Goal: Task Accomplishment & Management: Complete application form

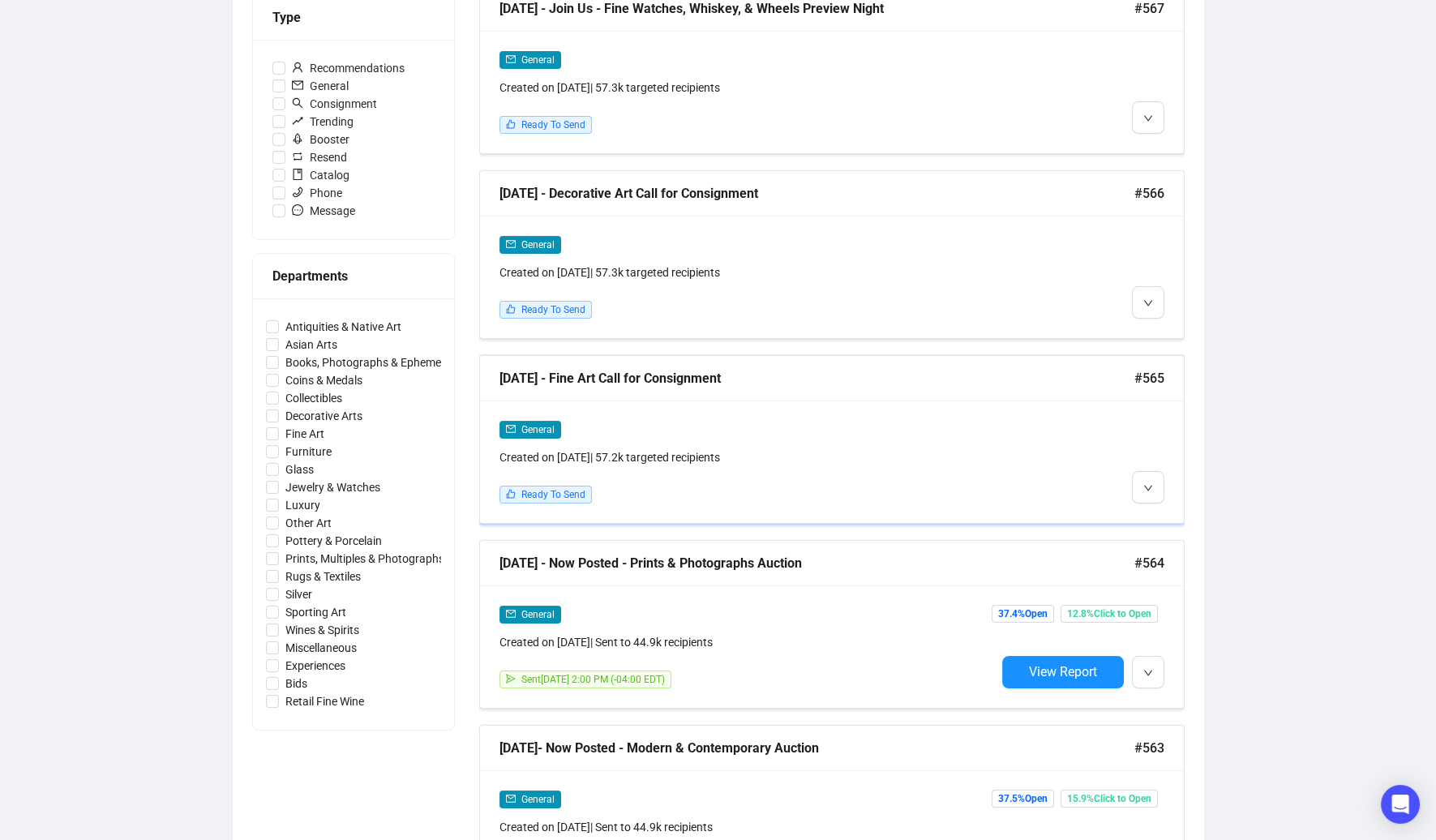
scroll to position [454, 0]
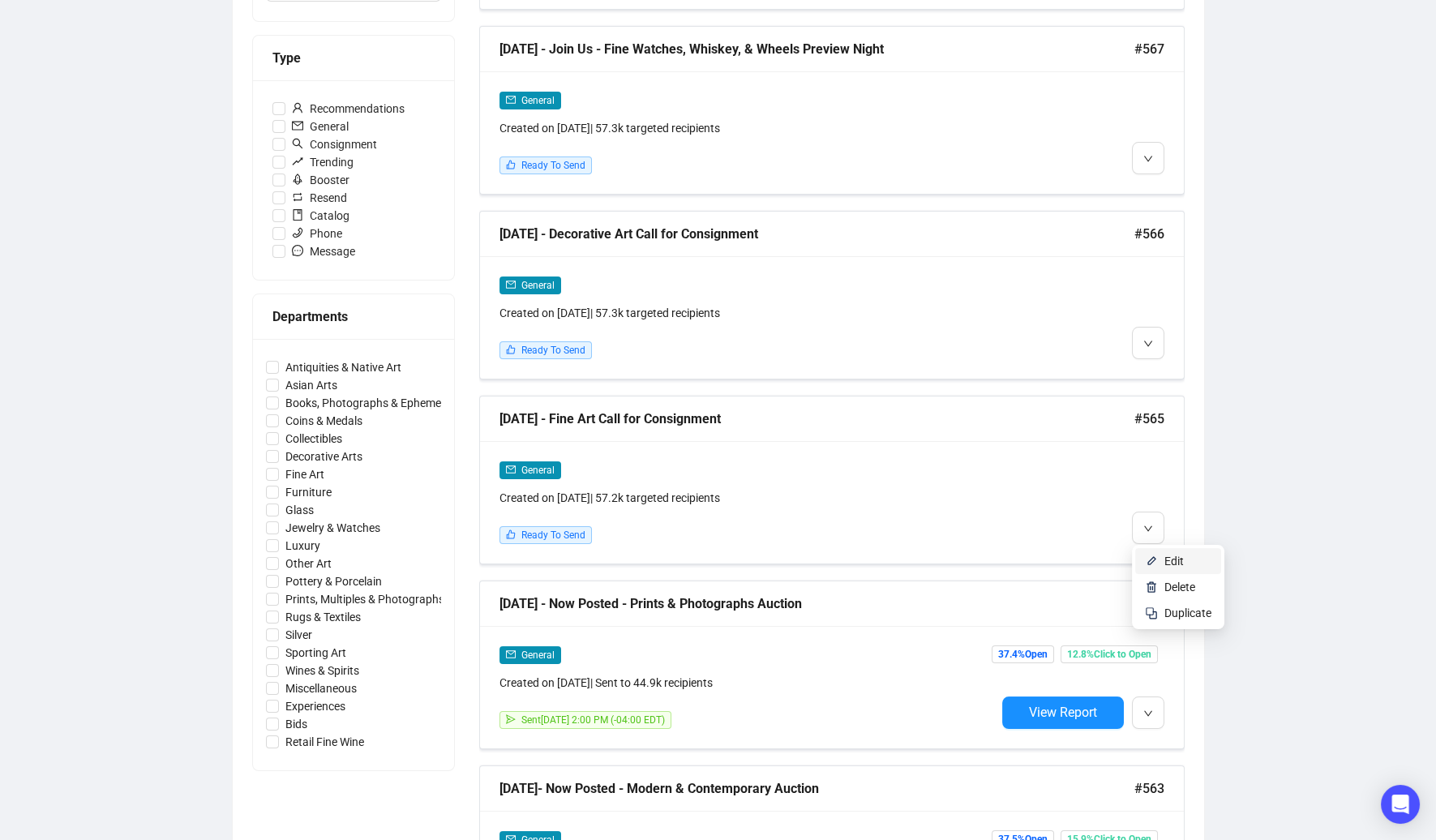
click at [1165, 555] on span "Edit" at bounding box center [1173, 561] width 19 height 13
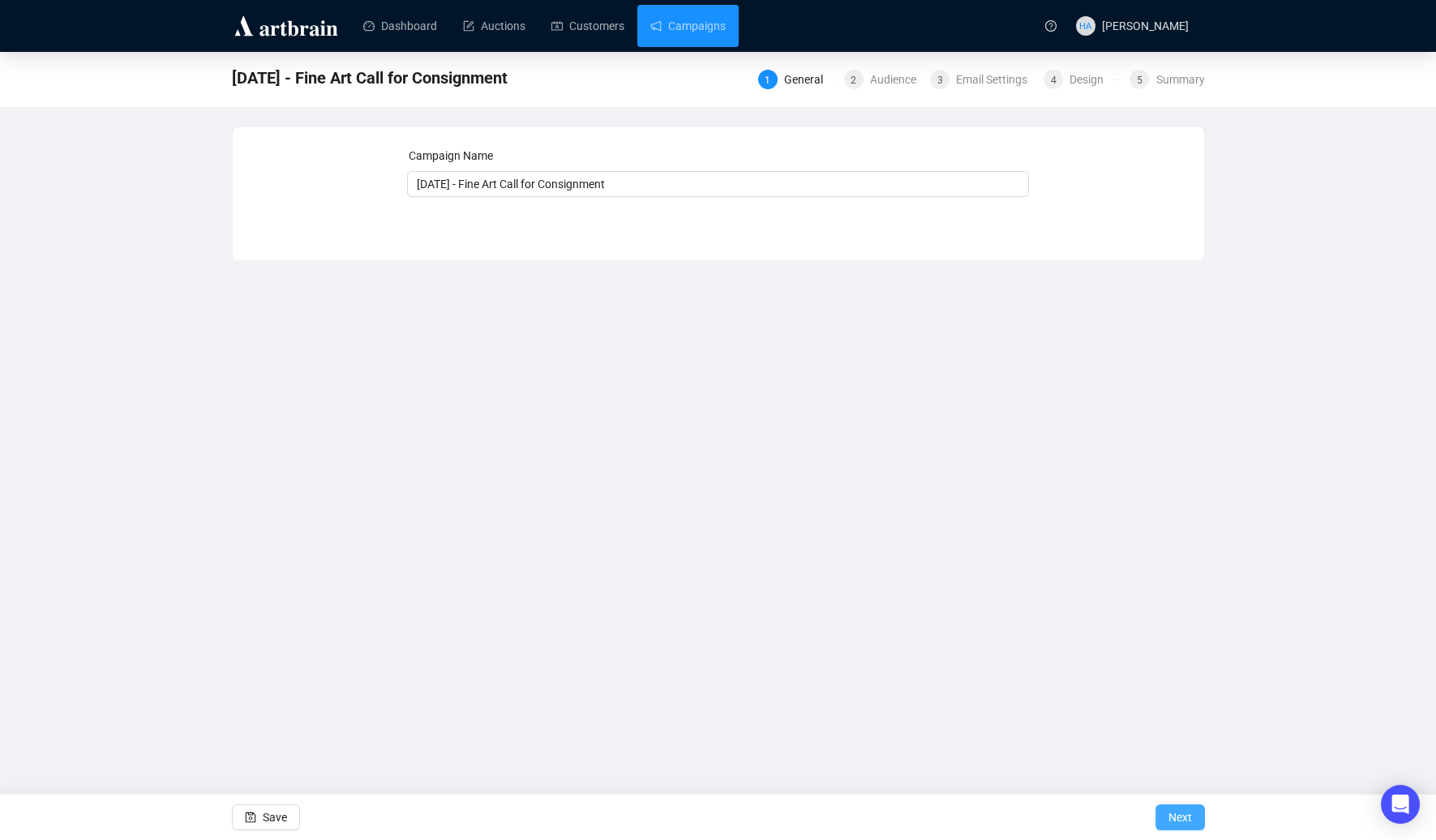
click at [1187, 818] on span "Next" at bounding box center [1180, 816] width 24 height 45
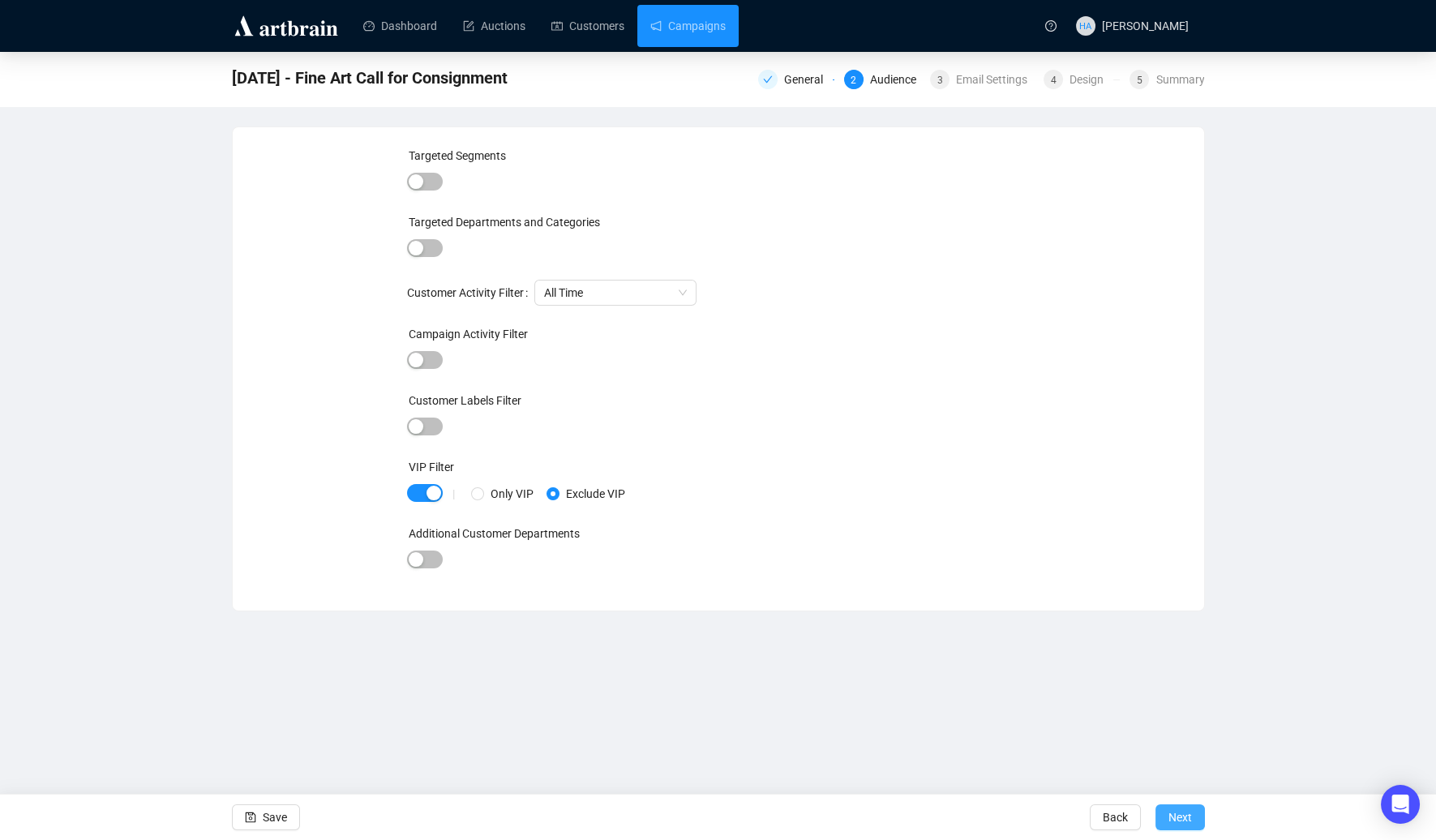
click at [1178, 815] on span "Next" at bounding box center [1180, 816] width 24 height 45
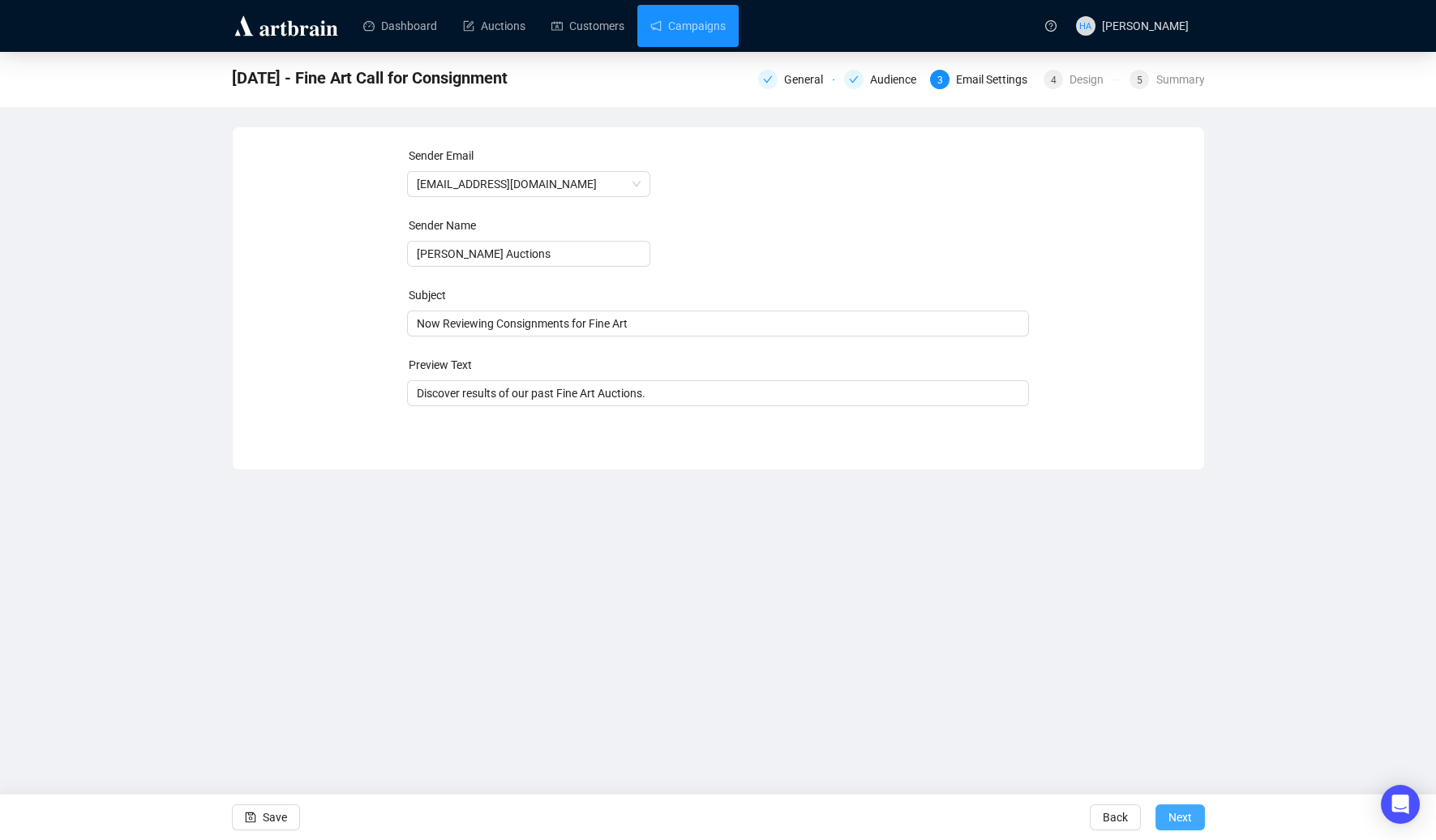
click at [1185, 819] on span "Next" at bounding box center [1180, 816] width 24 height 45
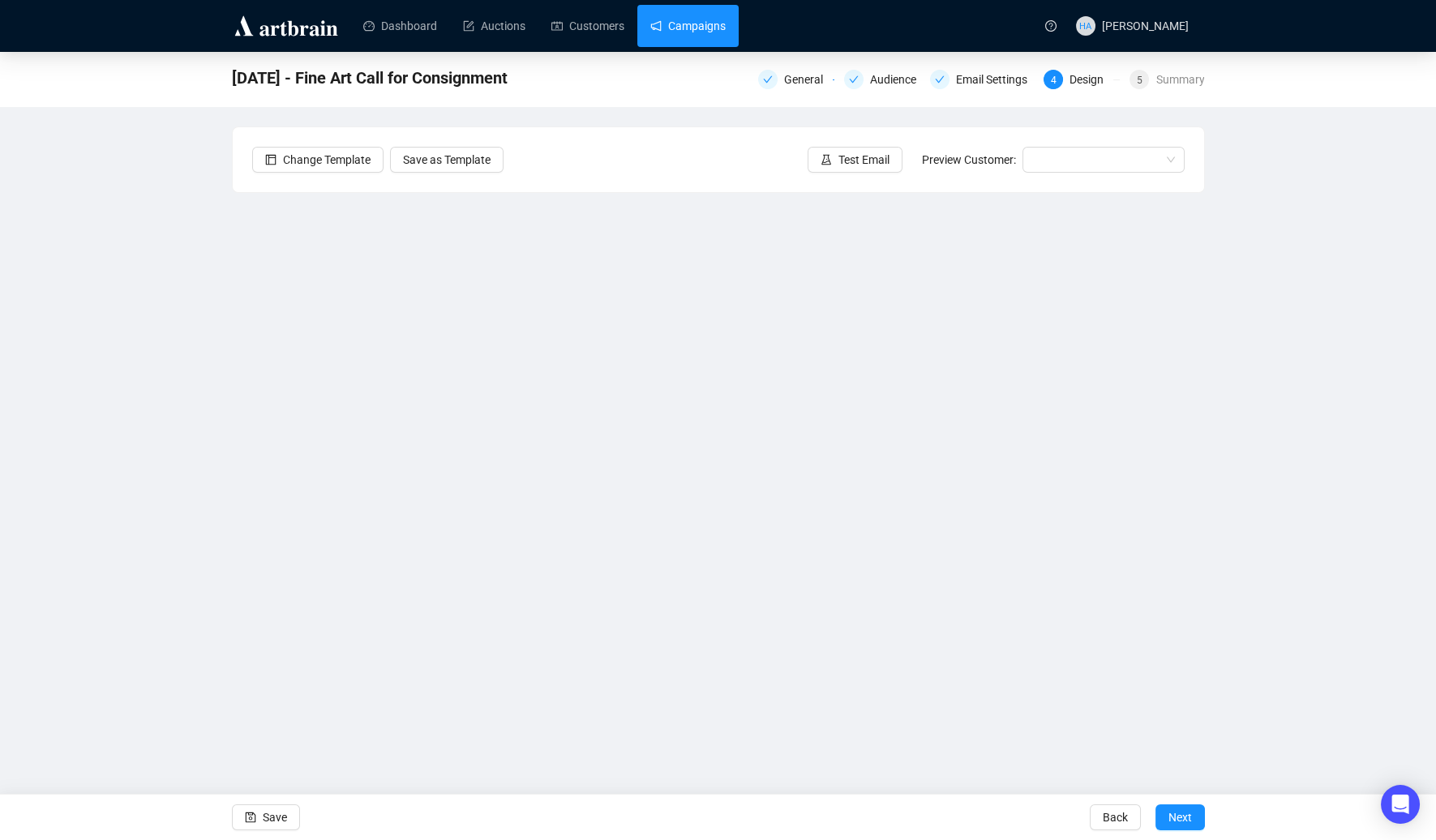
click at [709, 26] on link "Campaigns" at bounding box center [688, 26] width 75 height 42
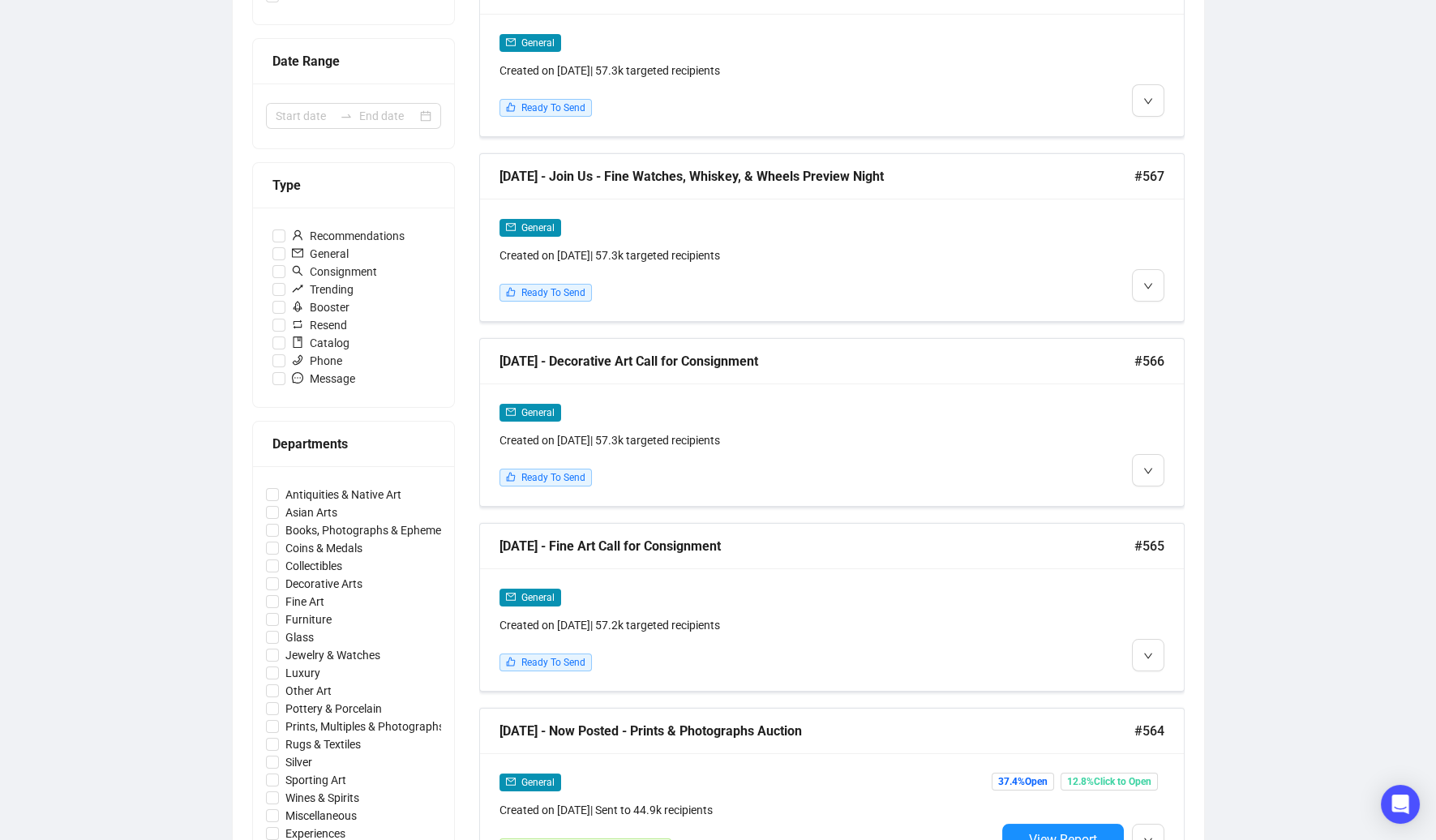
scroll to position [327, 0]
